Goal: Find specific page/section: Find specific page/section

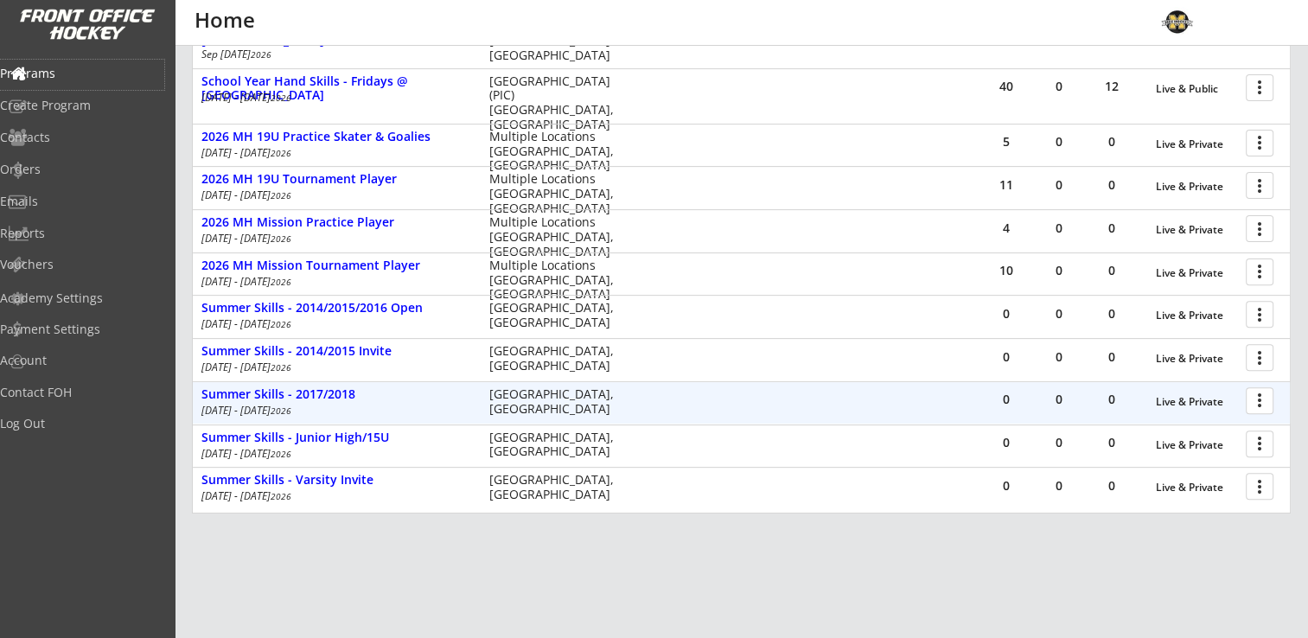
scroll to position [629, 0]
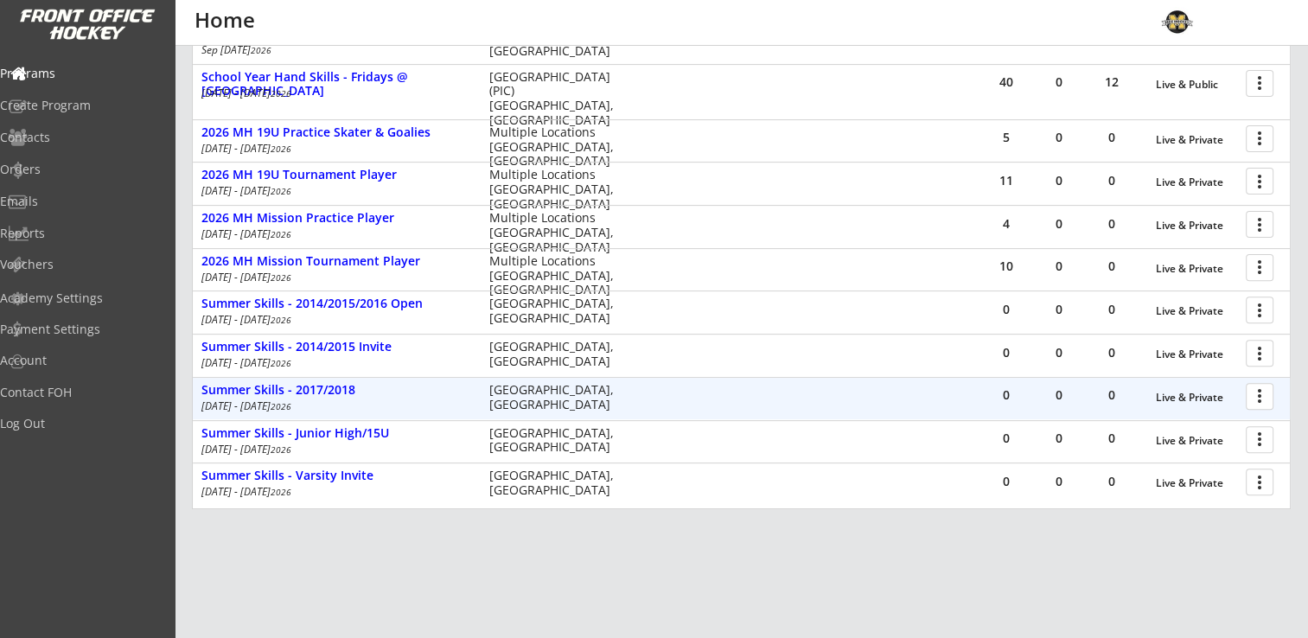
scroll to position [586, 0]
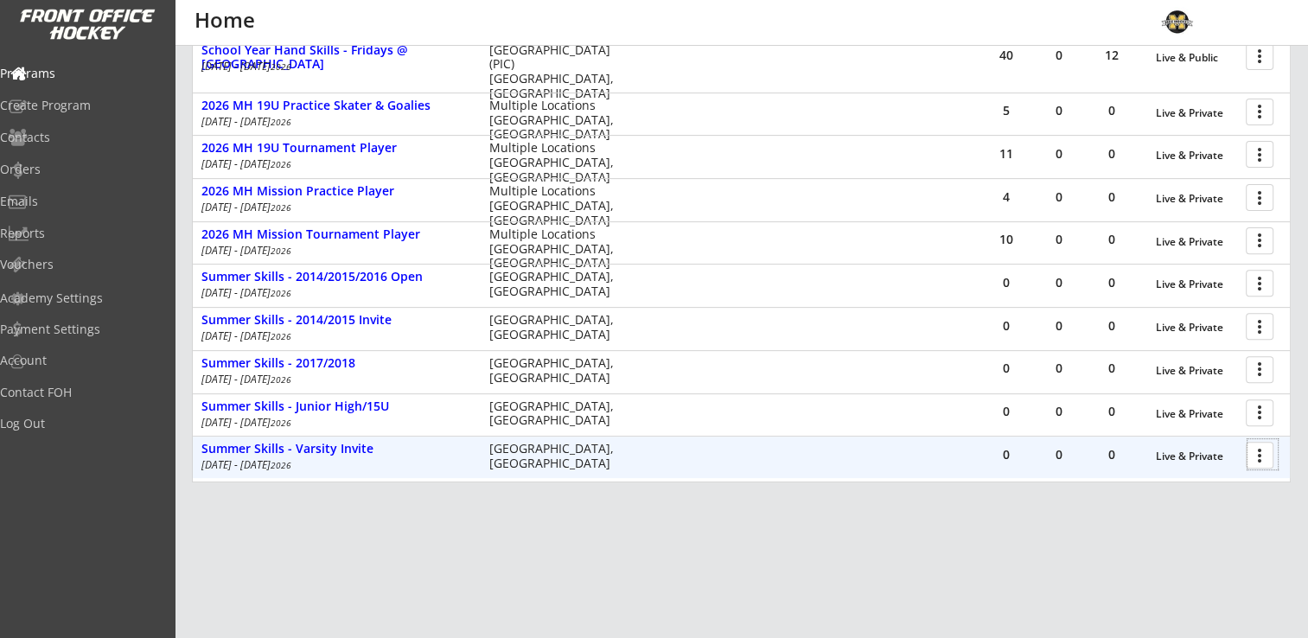
click at [1269, 451] on div at bounding box center [1262, 454] width 30 height 30
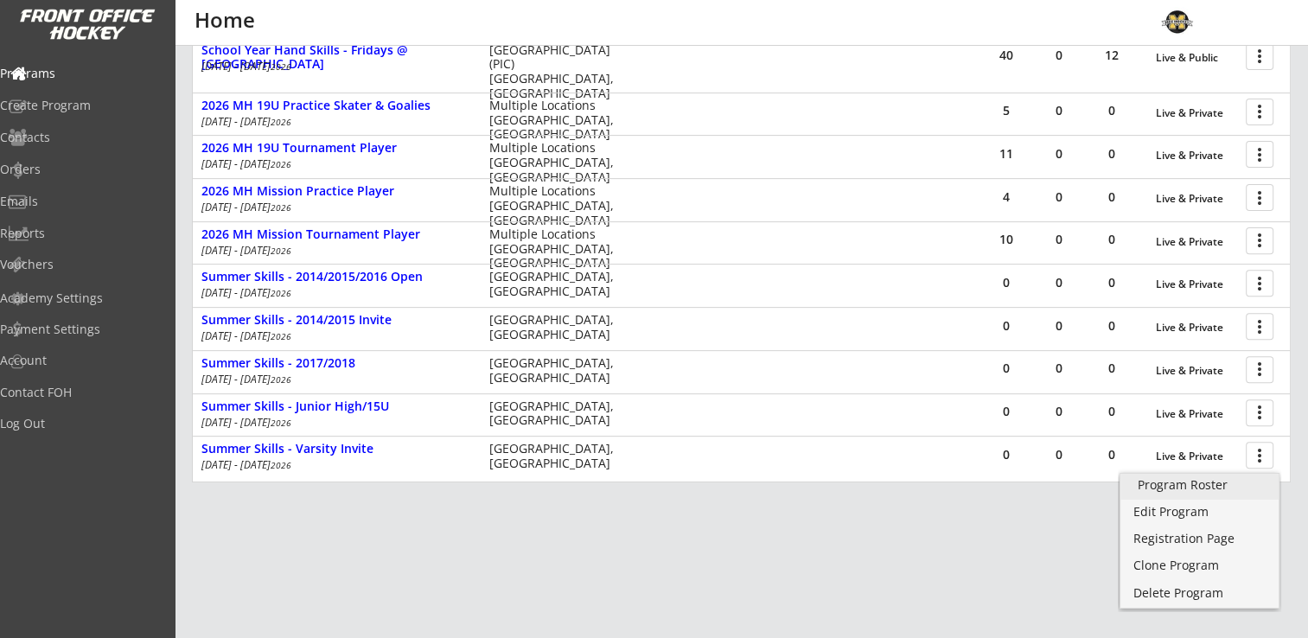
click at [1200, 489] on div "Program Roster" at bounding box center [1199, 485] width 124 height 12
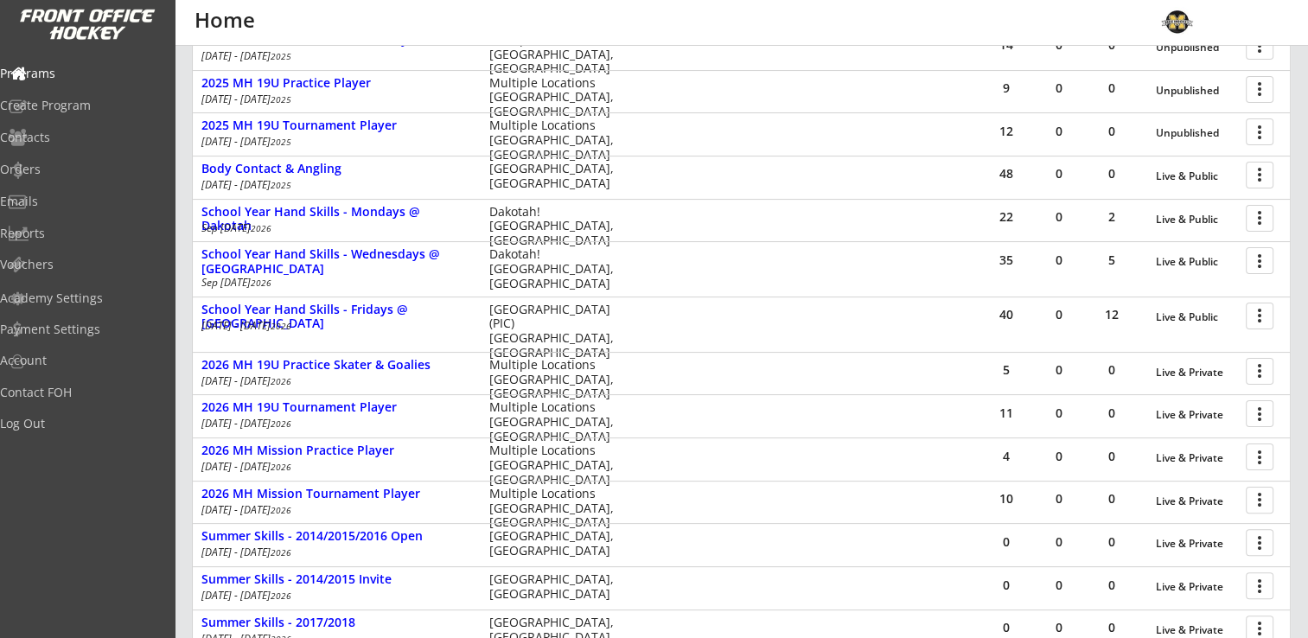
scroll to position [586, 0]
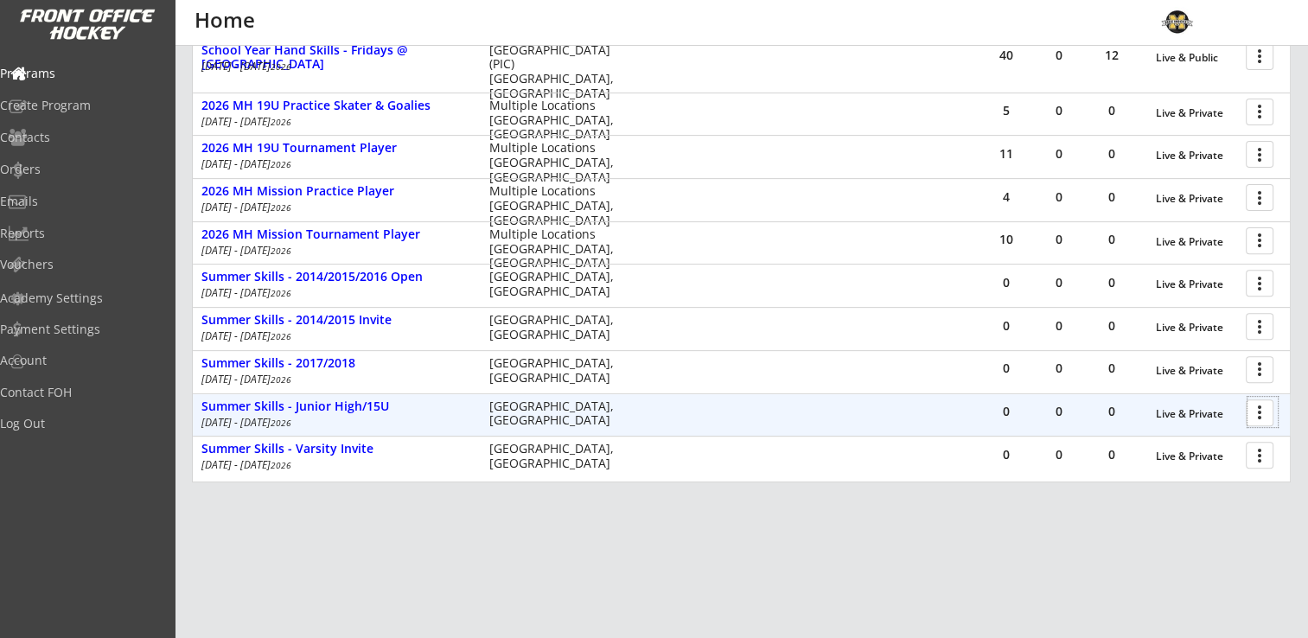
click at [1265, 413] on div at bounding box center [1262, 412] width 30 height 30
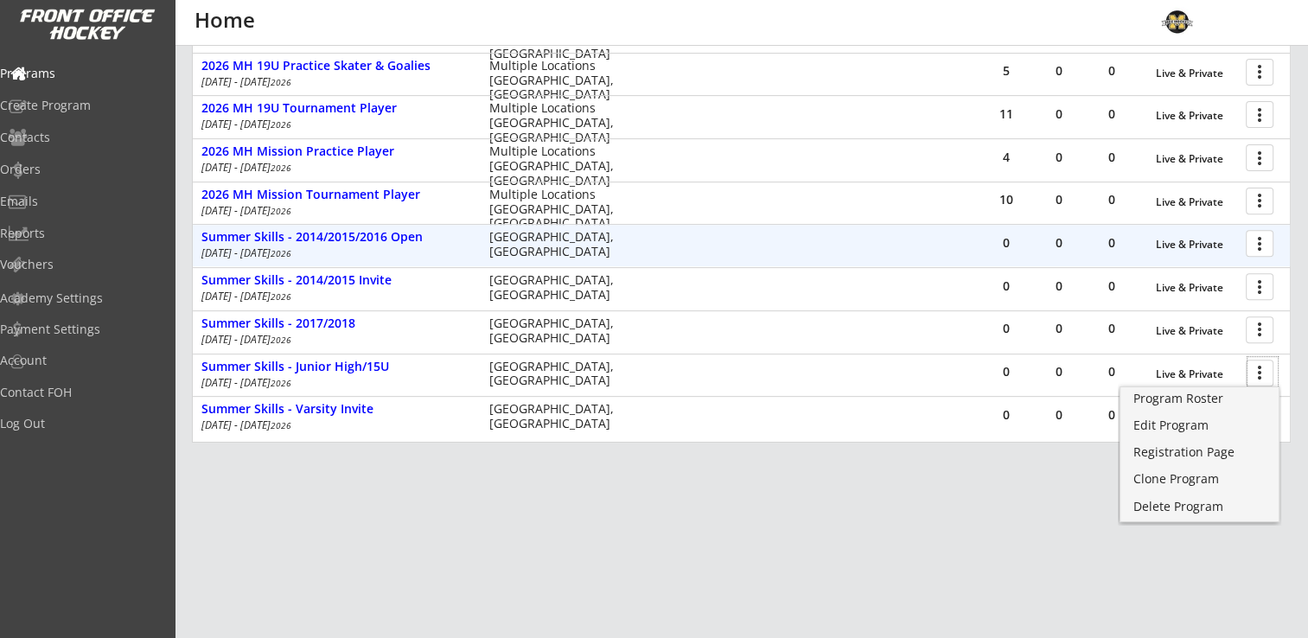
scroll to position [629, 0]
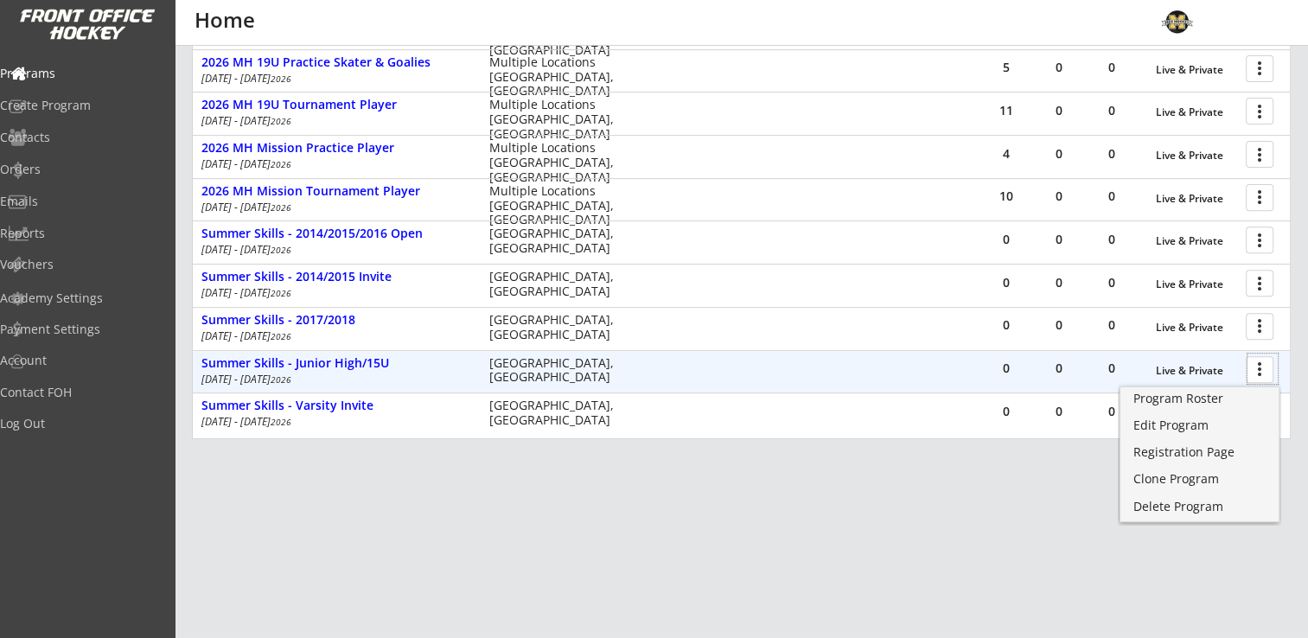
click at [1270, 365] on div at bounding box center [1262, 369] width 30 height 30
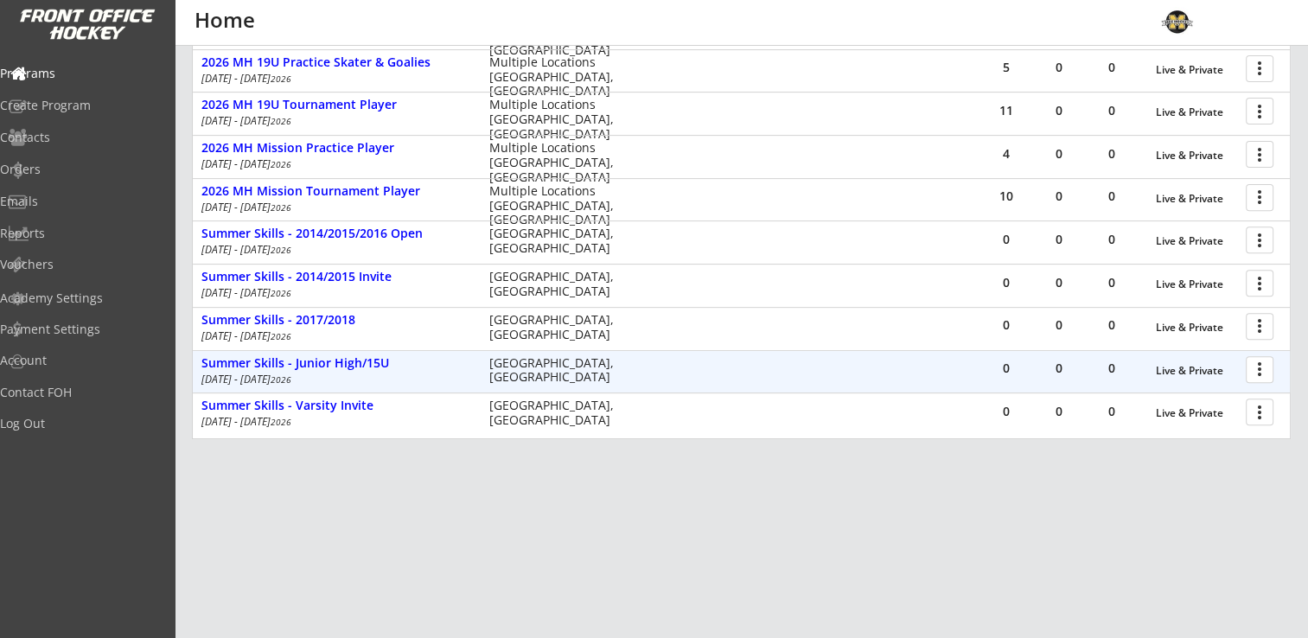
click at [1260, 370] on div at bounding box center [1262, 369] width 30 height 30
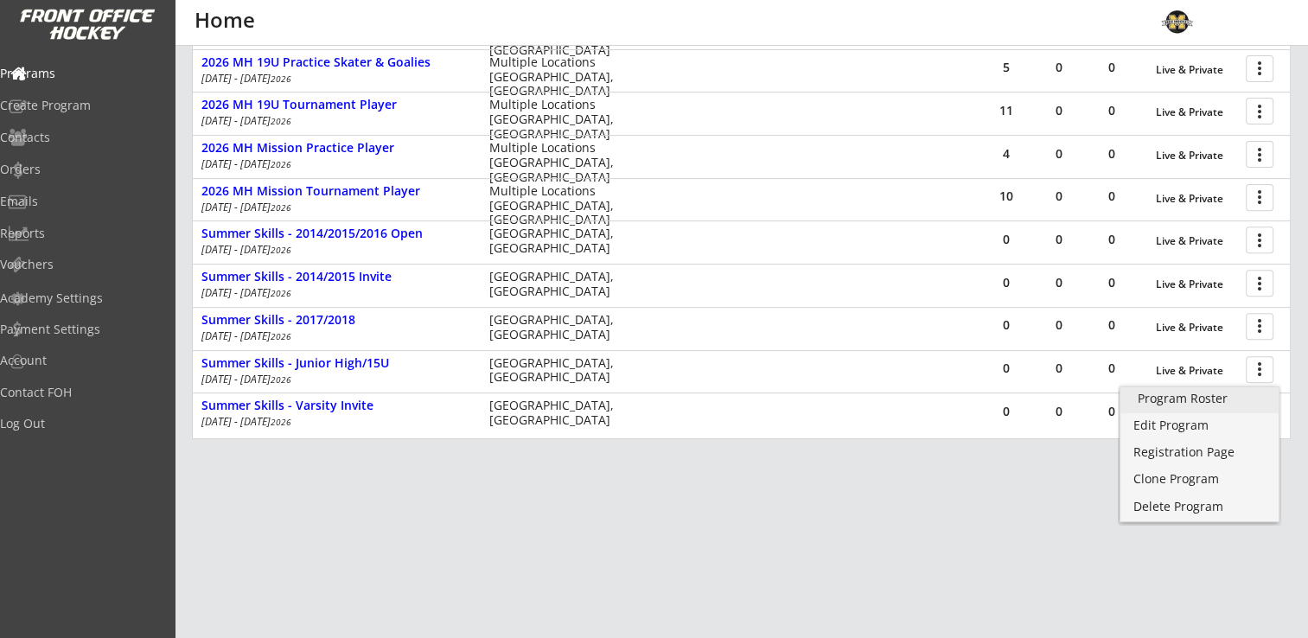
drag, startPoint x: 1210, startPoint y: 397, endPoint x: 1223, endPoint y: 397, distance: 13.0
click at [1210, 397] on div "Program Roster" at bounding box center [1199, 398] width 124 height 12
